Goal: Check status: Check status

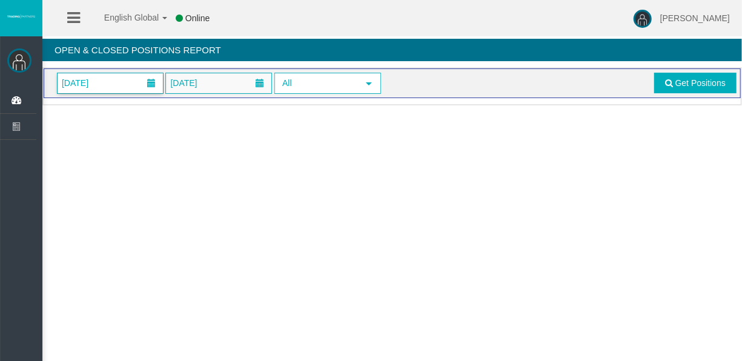
click at [108, 87] on span "[DATE]" at bounding box center [110, 83] width 105 height 20
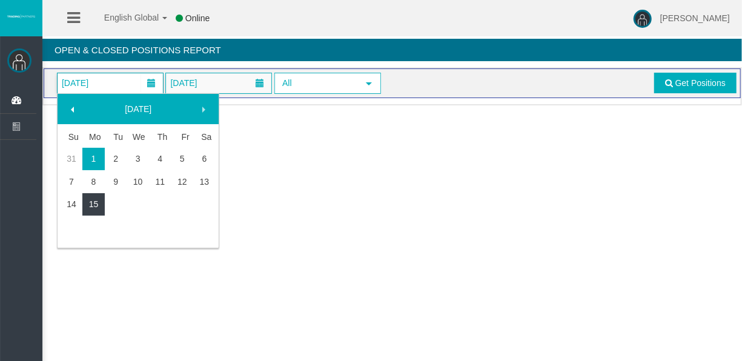
click at [100, 195] on link "15" at bounding box center [93, 204] width 22 height 22
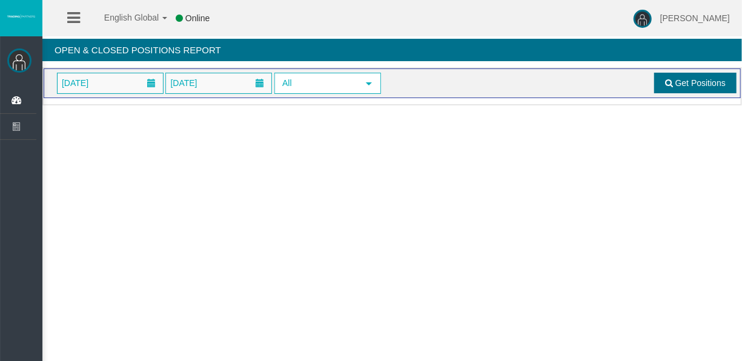
click at [662, 91] on link "Get Positions" at bounding box center [695, 83] width 82 height 21
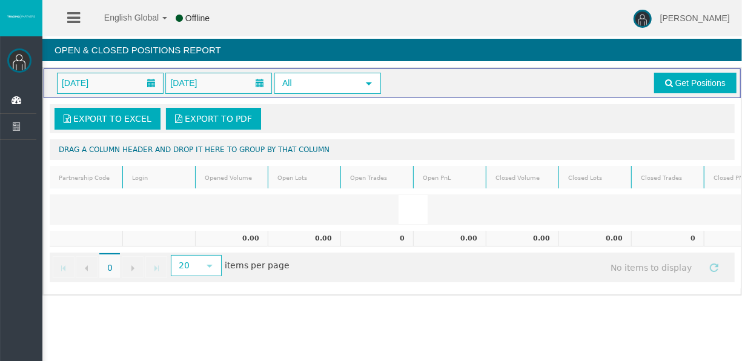
scroll to position [0, 8]
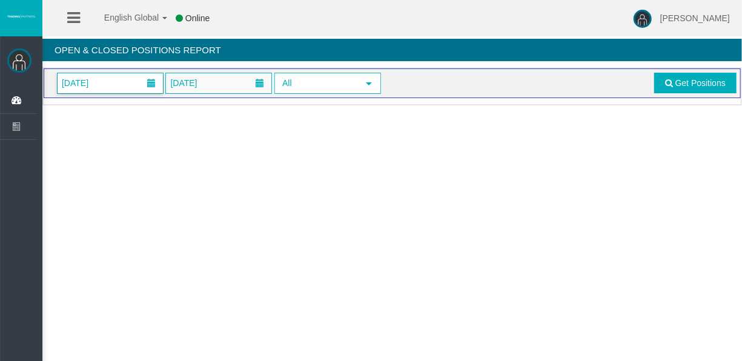
click at [140, 82] on span at bounding box center [151, 83] width 22 height 19
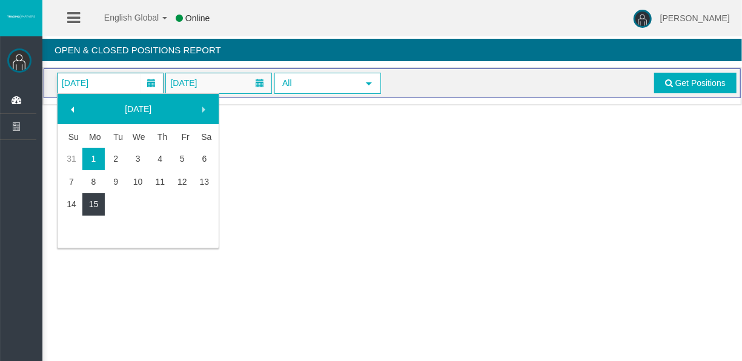
click at [99, 194] on link "15" at bounding box center [93, 204] width 22 height 22
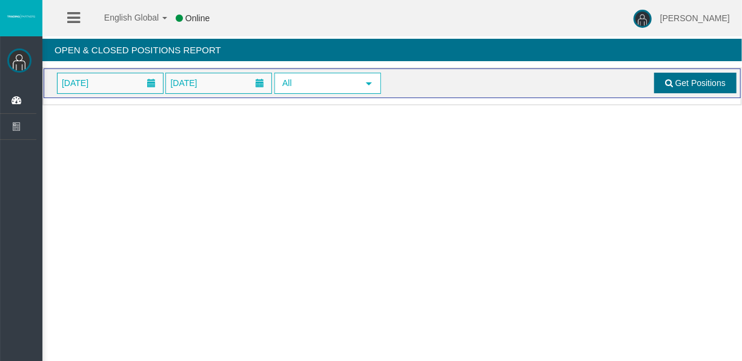
click at [688, 78] on span "Get Positions" at bounding box center [700, 83] width 50 height 10
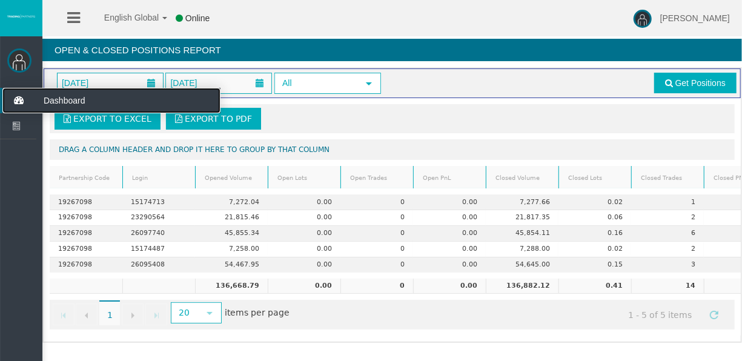
click at [13, 92] on icon at bounding box center [18, 100] width 32 height 25
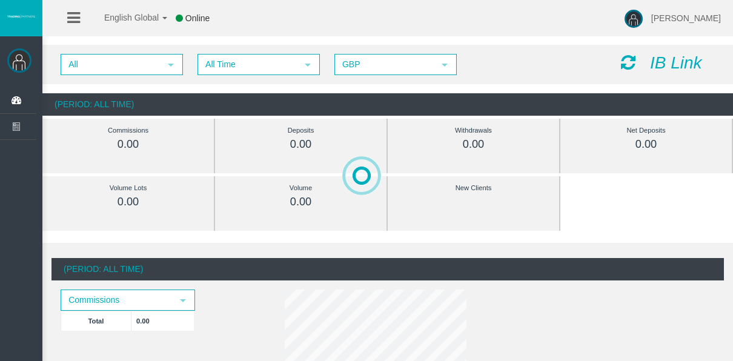
click at [234, 61] on span "All Time" at bounding box center [248, 64] width 98 height 19
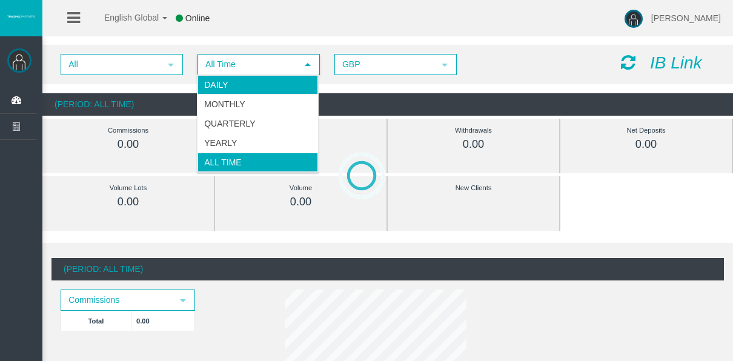
click at [245, 84] on li "Daily" at bounding box center [257, 84] width 120 height 19
